Goal: Information Seeking & Learning: Learn about a topic

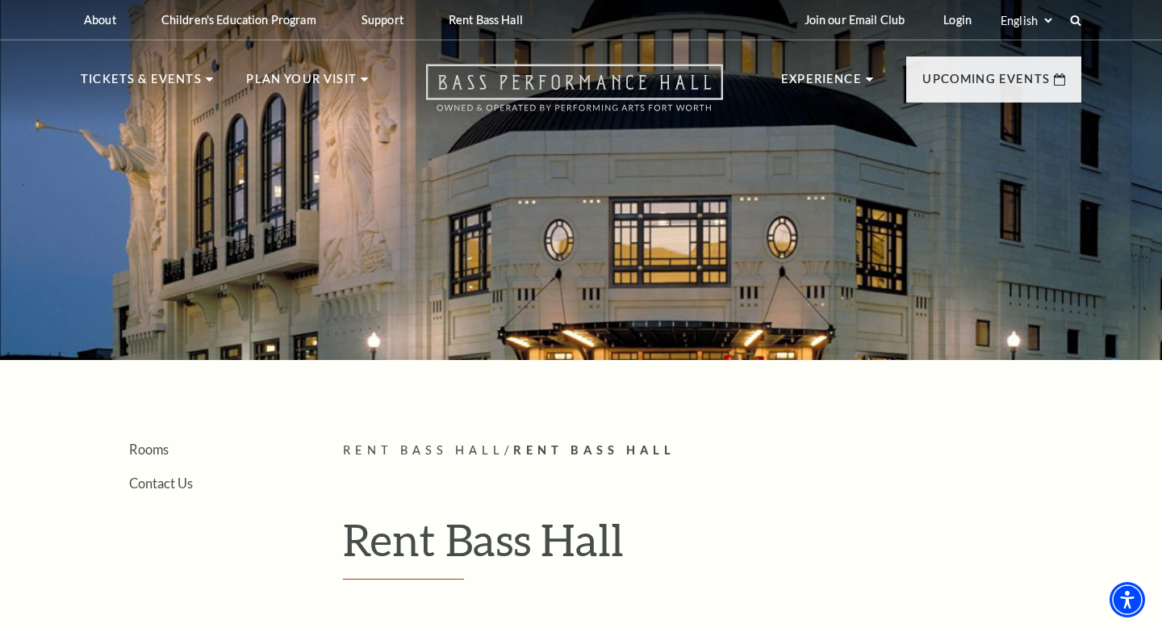
click at [521, 79] on icon "Open this option" at bounding box center [574, 88] width 297 height 48
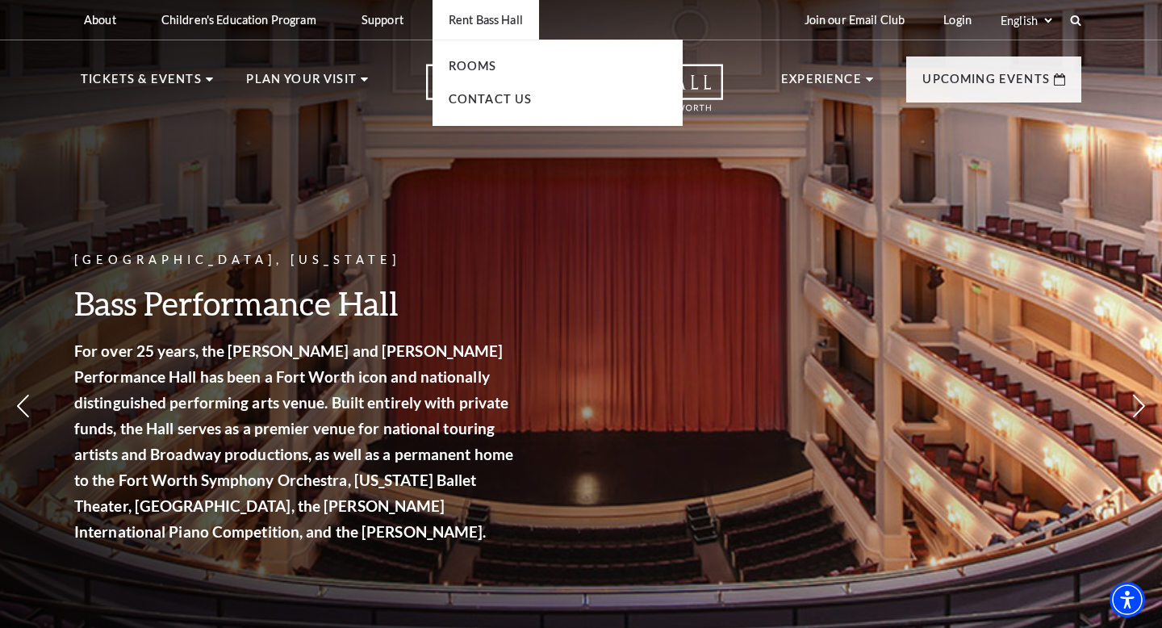
click at [486, 13] on p "Rent Bass Hall" at bounding box center [486, 20] width 74 height 14
click at [480, 67] on link "Rooms" at bounding box center [473, 66] width 48 height 14
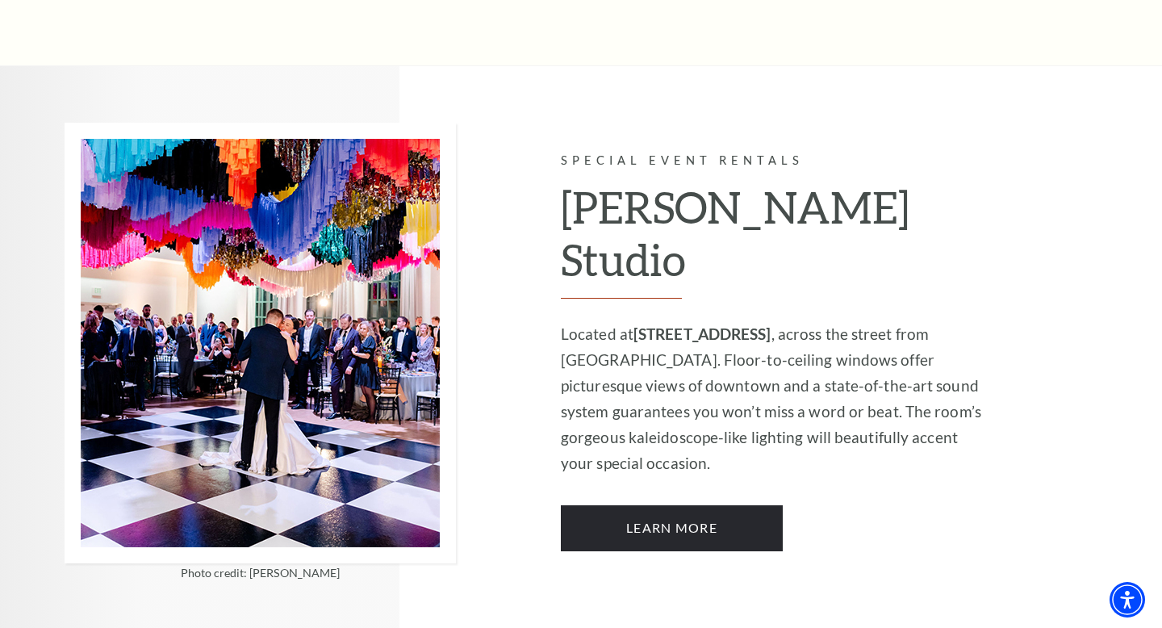
scroll to position [1296, 0]
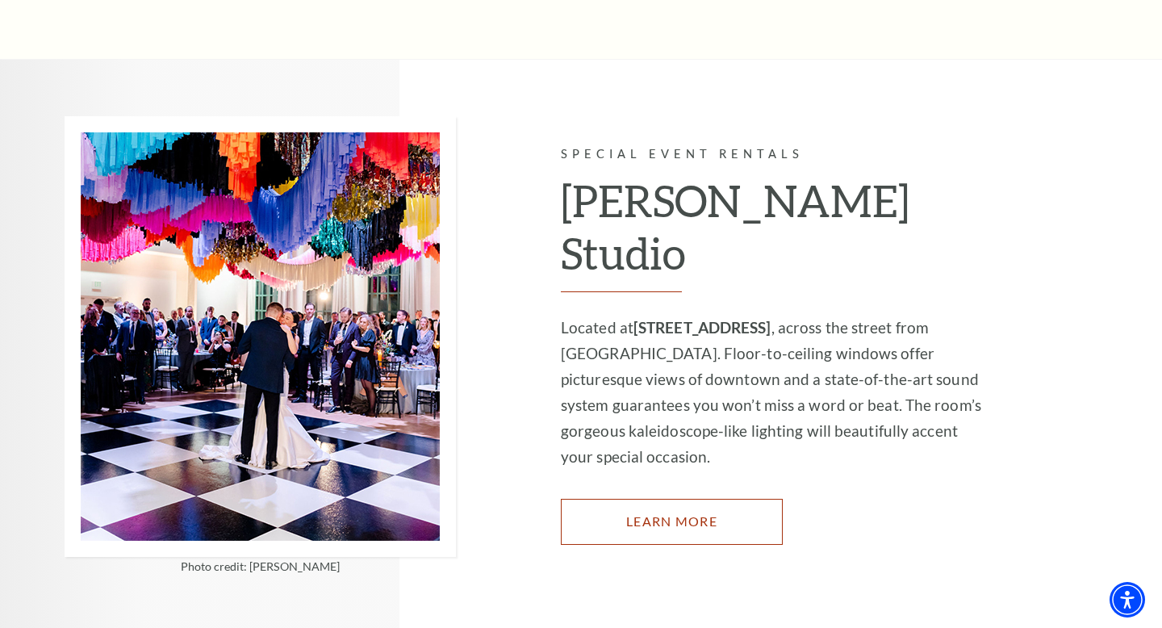
click at [654, 499] on link "Learn More" at bounding box center [672, 521] width 222 height 45
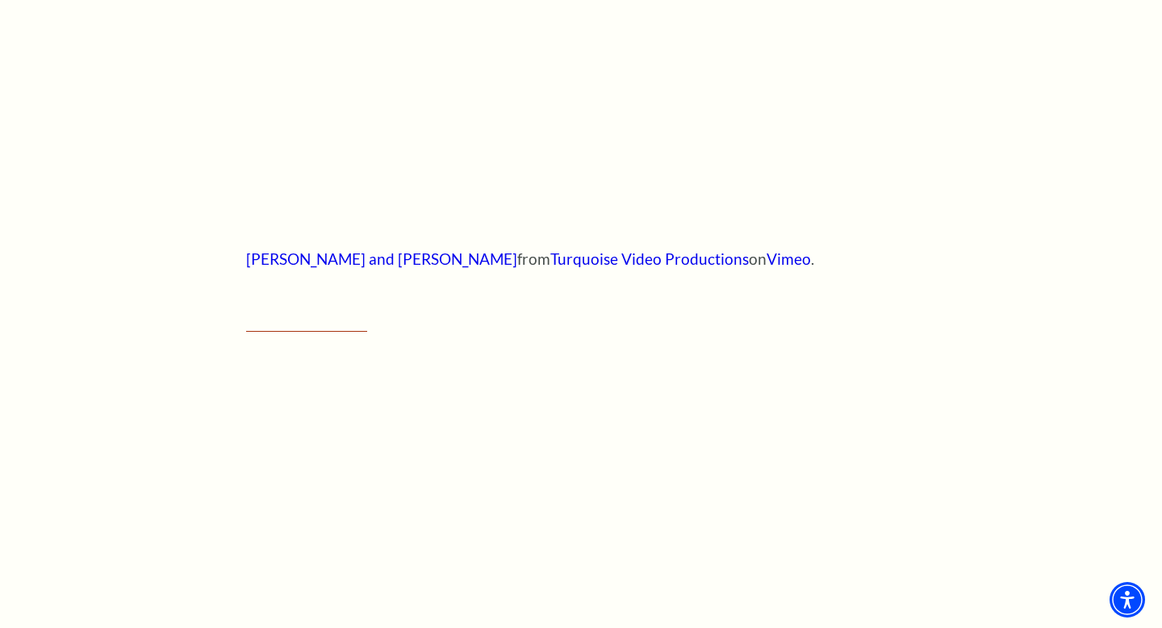
scroll to position [901, 0]
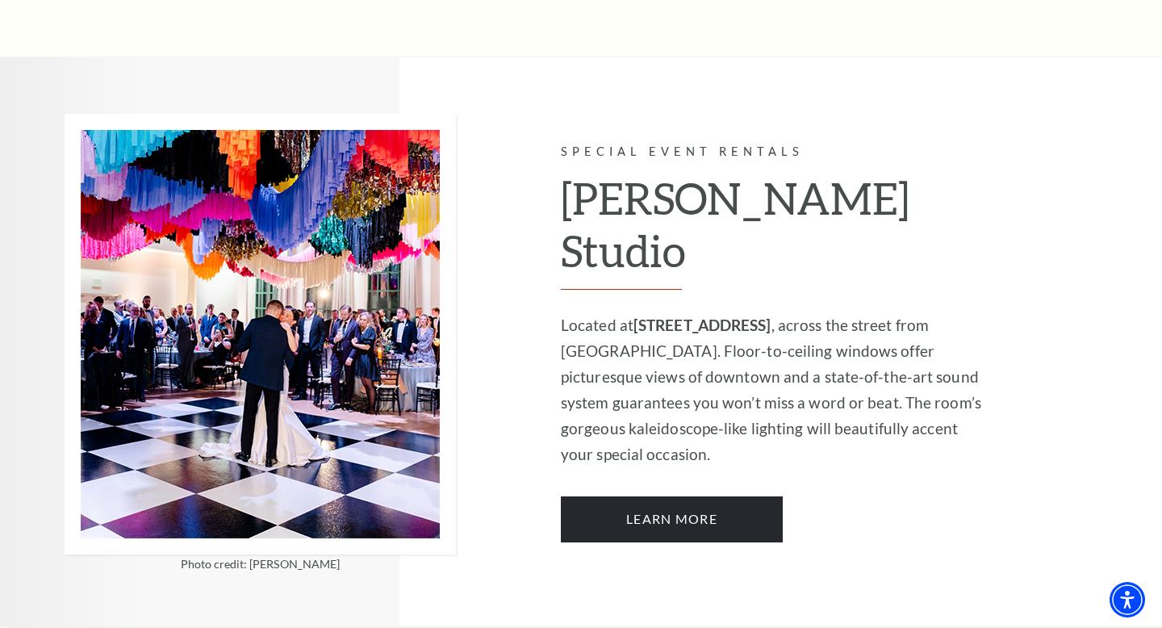
scroll to position [1297, 0]
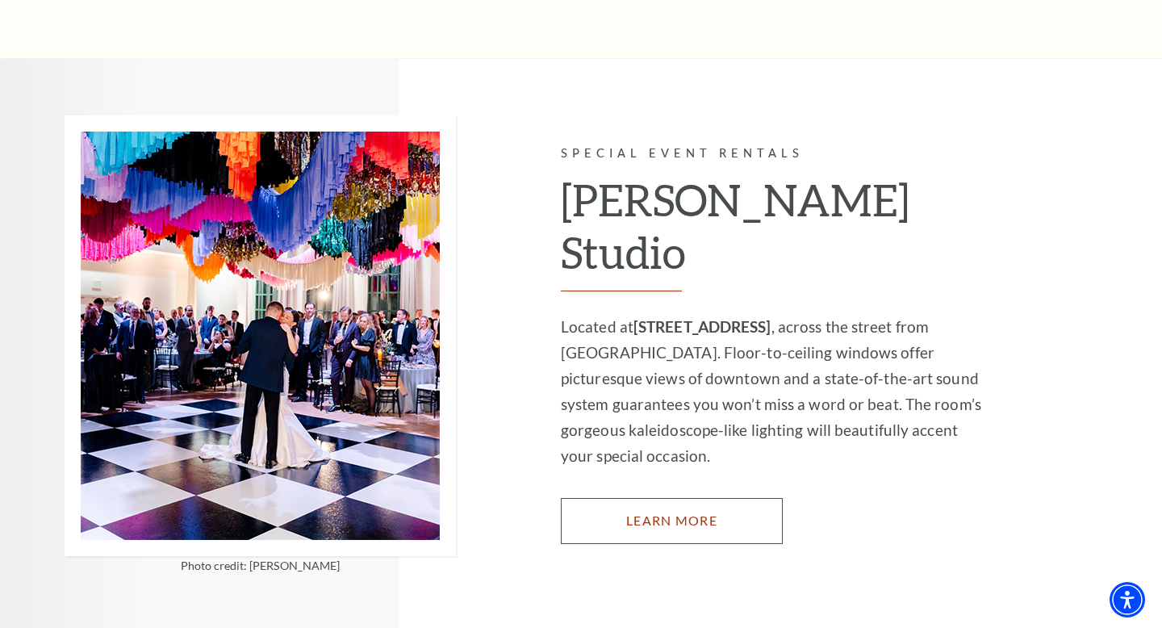
click at [620, 498] on link "Learn More" at bounding box center [672, 520] width 222 height 45
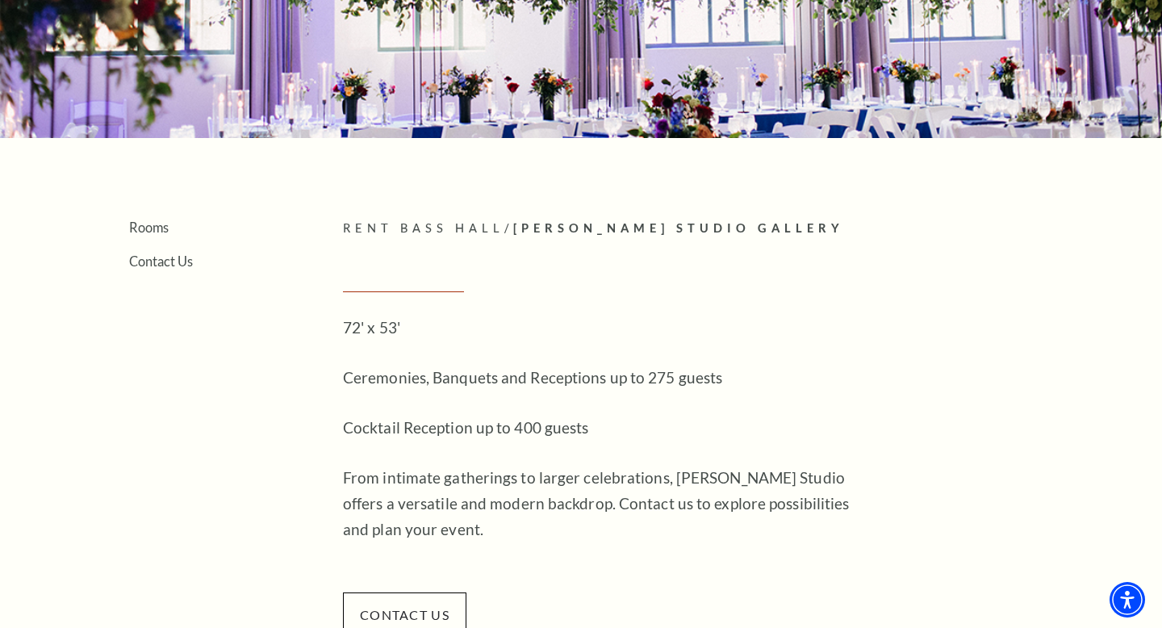
scroll to position [223, 0]
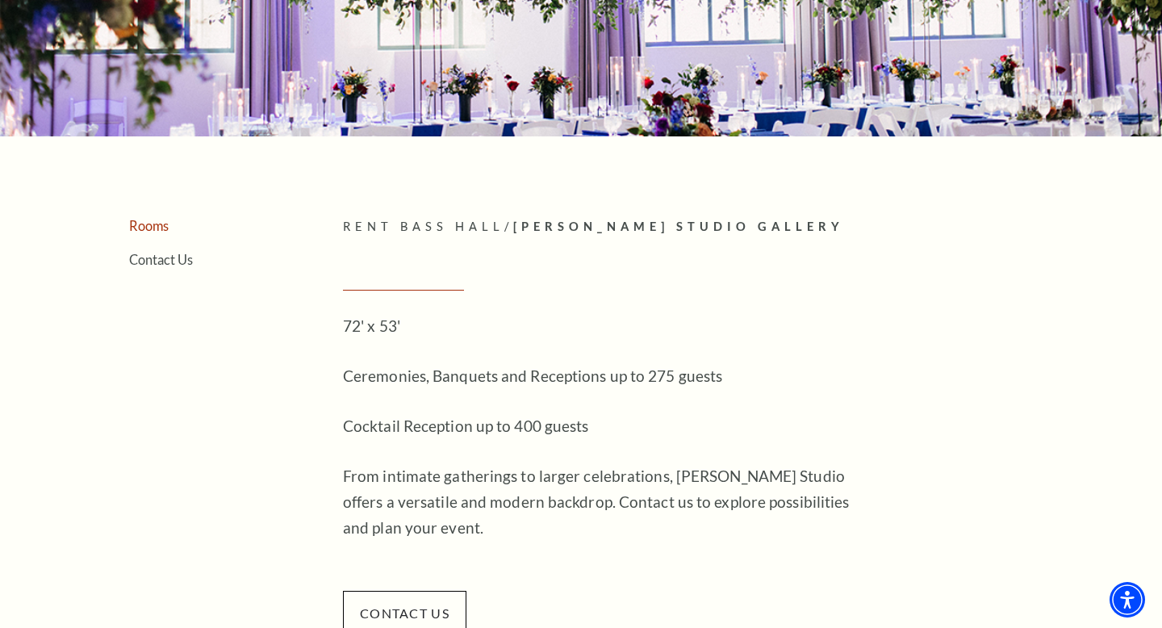
click at [152, 224] on link "Rooms" at bounding box center [149, 225] width 40 height 15
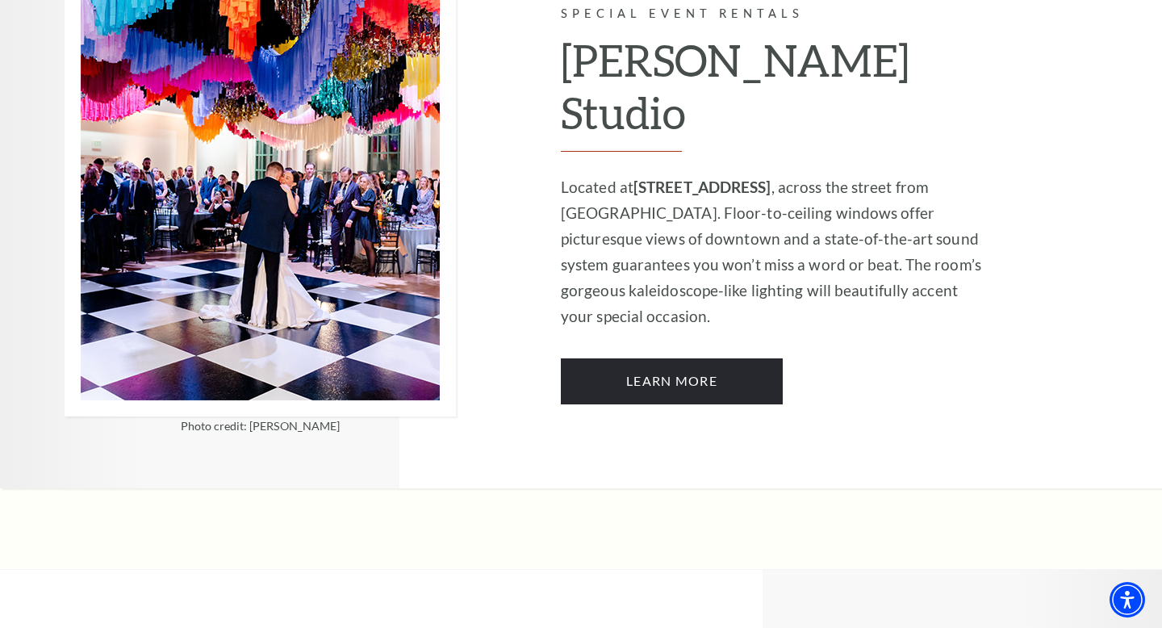
scroll to position [1439, 0]
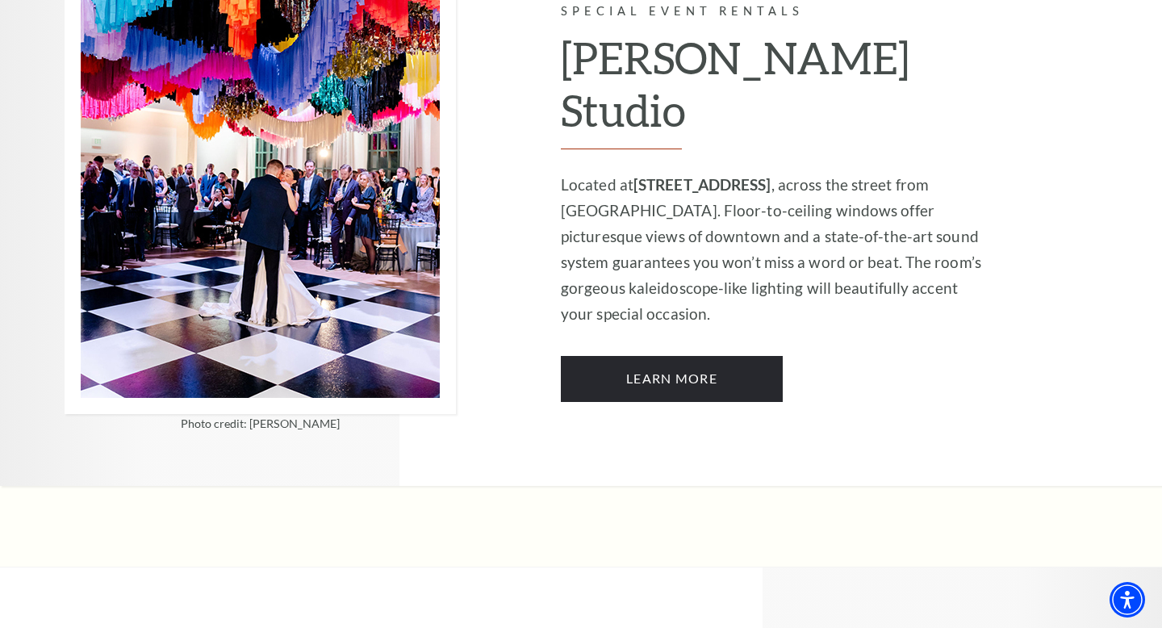
drag, startPoint x: 638, startPoint y: 131, endPoint x: 748, endPoint y: 134, distance: 109.7
click at [748, 175] on strong "[STREET_ADDRESS]" at bounding box center [702, 184] width 138 height 19
copy strong "301 E. 5th Street"
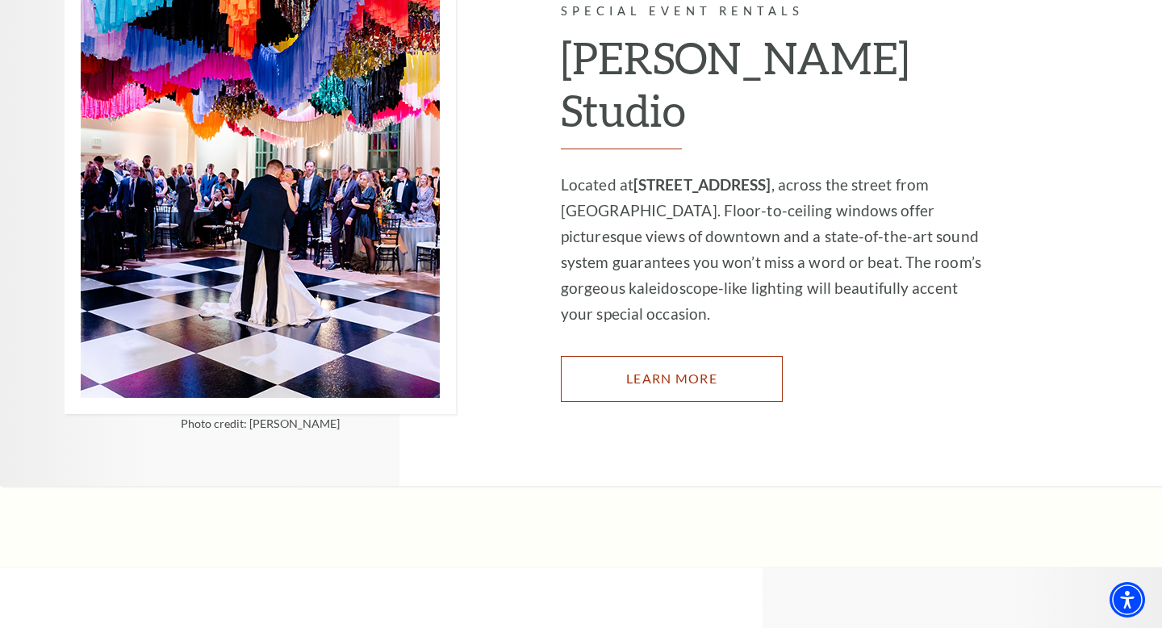
click at [660, 356] on link "Learn More" at bounding box center [672, 378] width 222 height 45
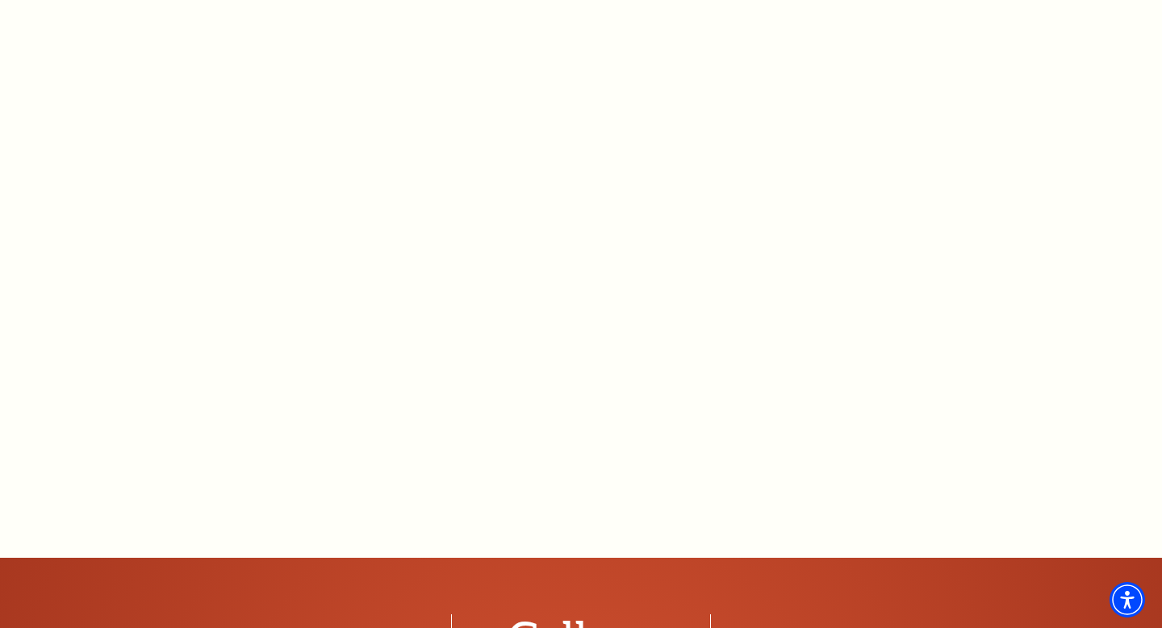
scroll to position [1376, 0]
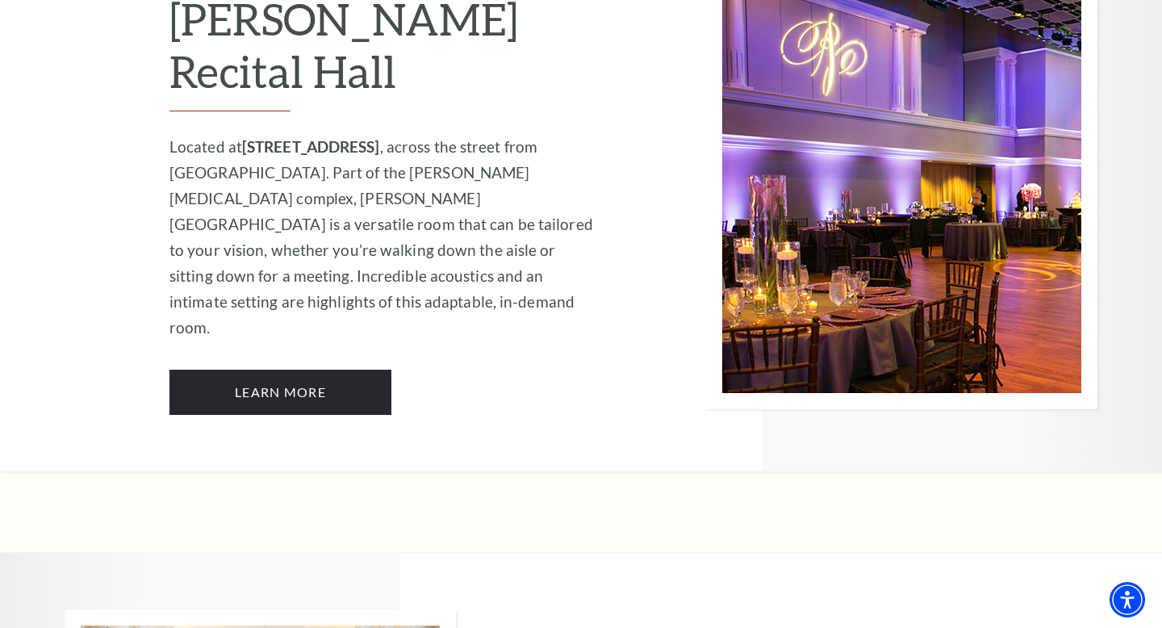
scroll to position [2035, 0]
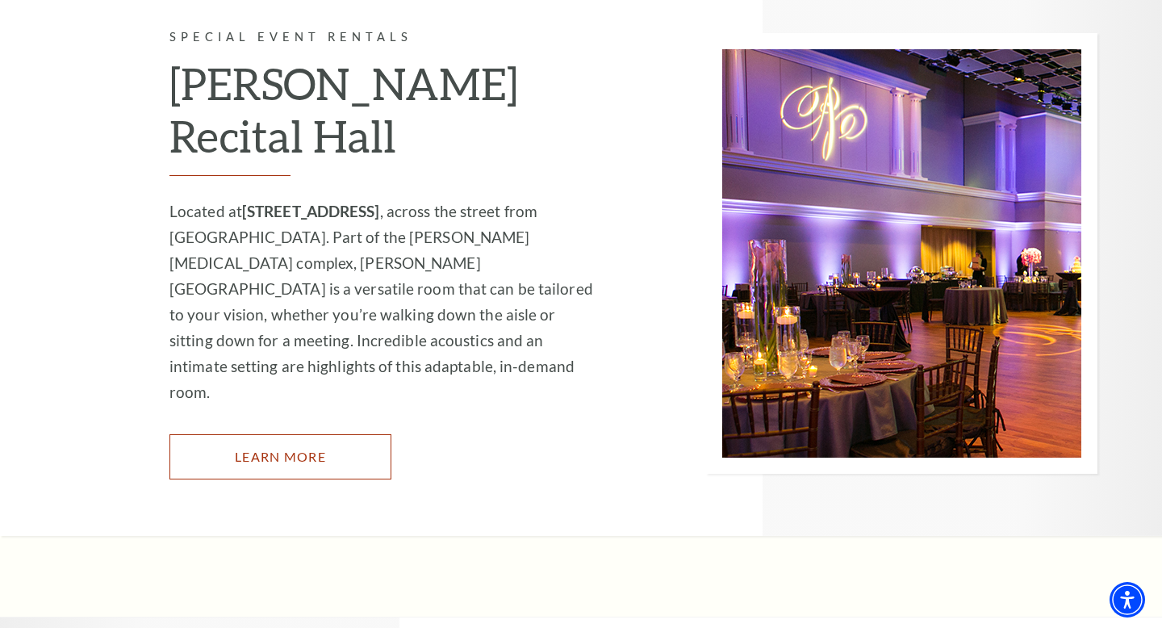
click at [286, 434] on link "Learn More" at bounding box center [280, 456] width 222 height 45
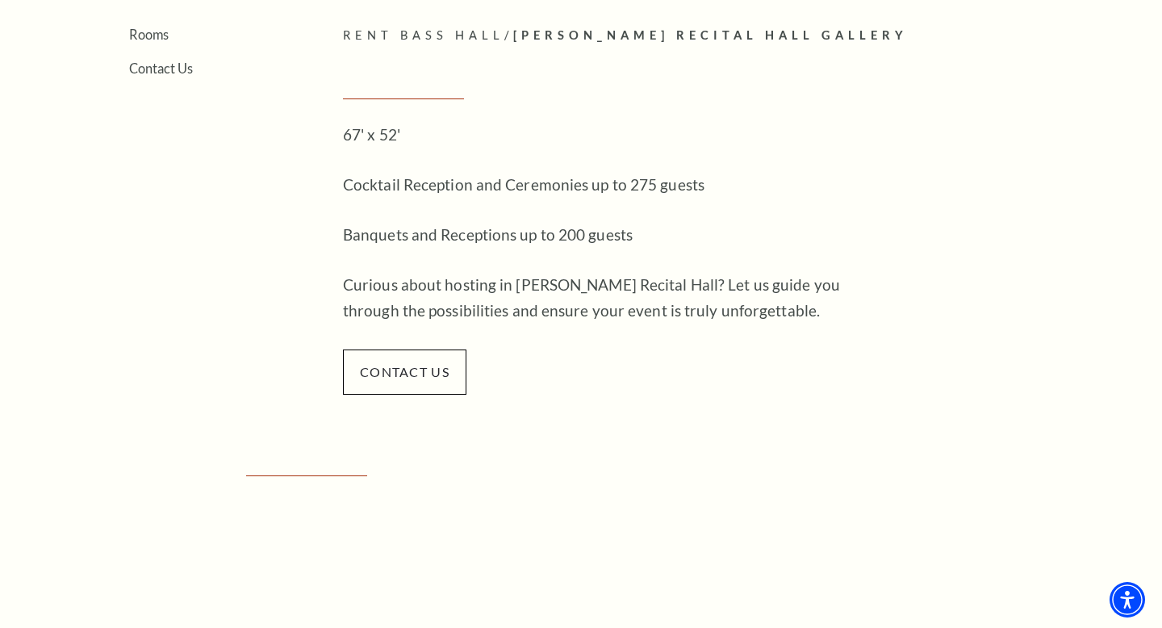
scroll to position [411, 0]
